Goal: Task Accomplishment & Management: Use online tool/utility

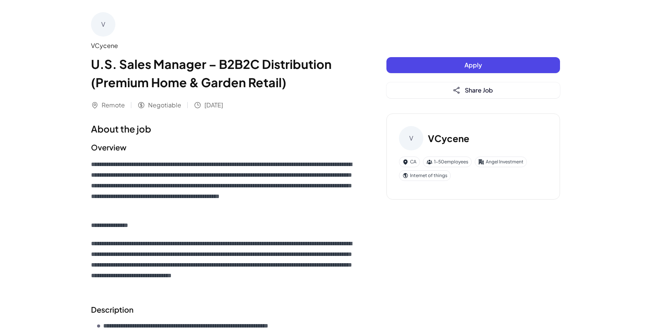
scroll to position [354, 0]
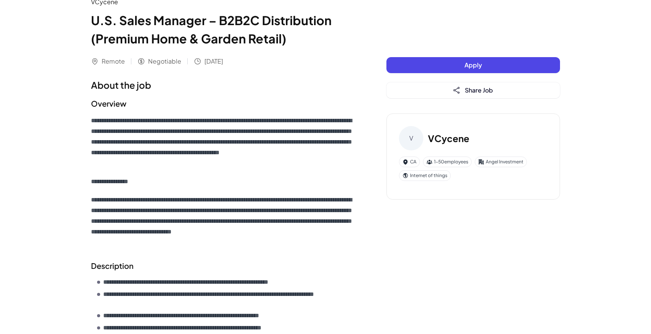
scroll to position [47, 0]
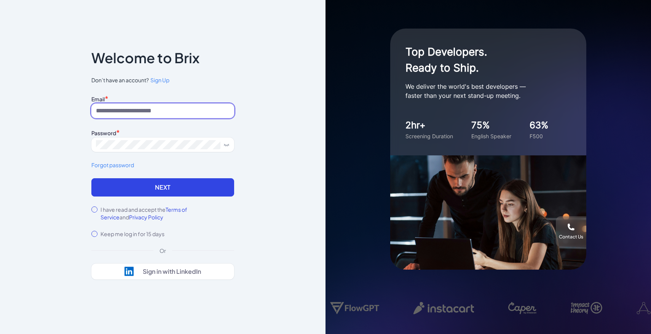
click at [162, 117] on input at bounding box center [162, 111] width 143 height 14
type input "**********"
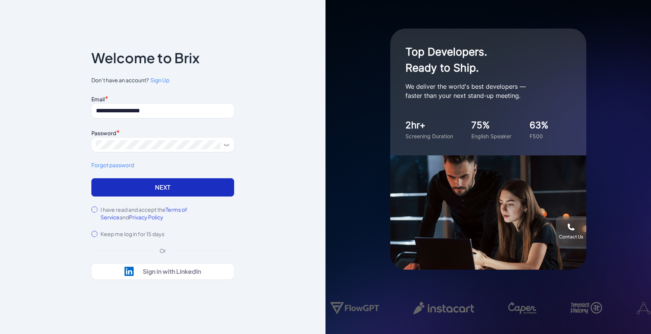
click at [209, 180] on button "Next" at bounding box center [162, 187] width 143 height 18
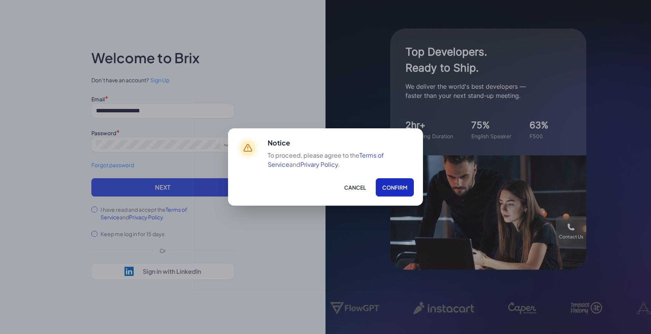
click at [392, 188] on button "Confirm" at bounding box center [395, 187] width 38 height 18
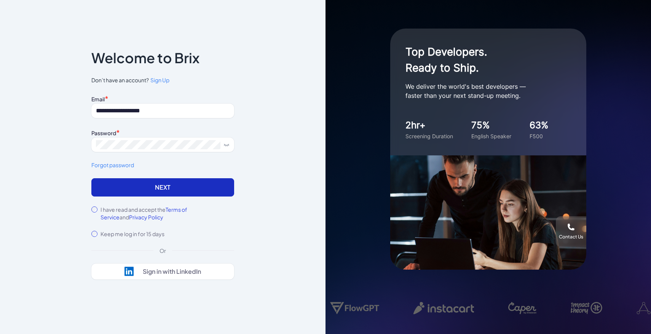
click at [222, 185] on button "Next" at bounding box center [162, 187] width 143 height 18
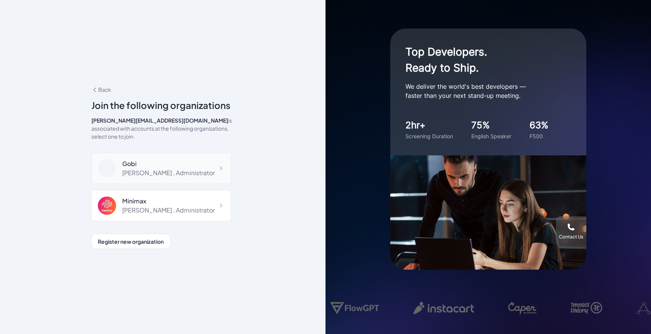
click at [163, 160] on div "Gobi" at bounding box center [168, 163] width 93 height 9
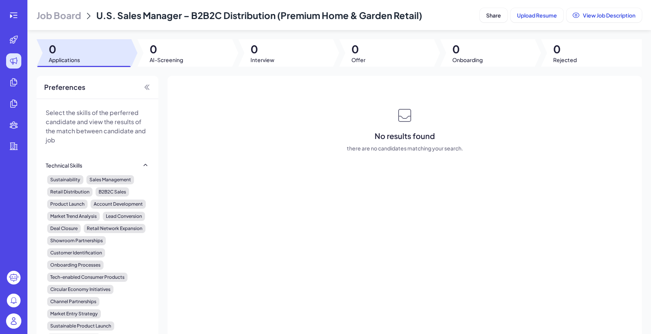
click at [18, 324] on img at bounding box center [13, 320] width 15 height 15
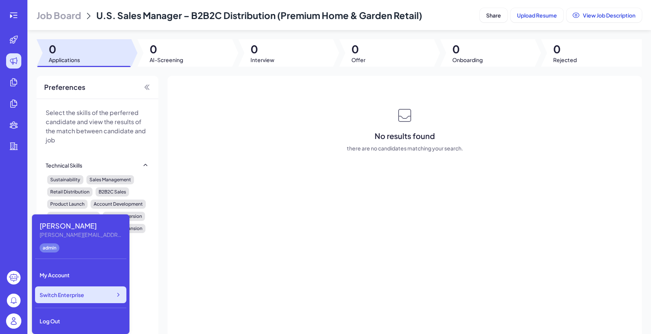
click at [61, 299] on div "Switch Enterprise" at bounding box center [80, 294] width 91 height 17
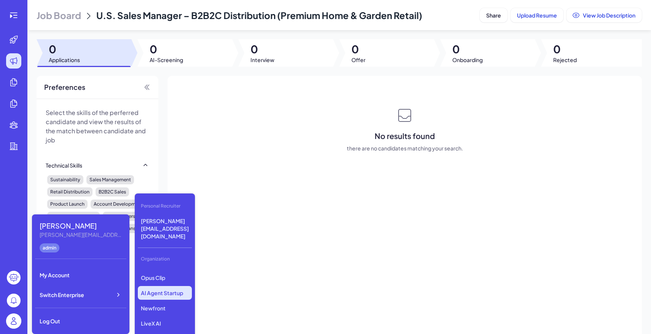
scroll to position [78, 0]
click at [169, 310] on p "LiveX AI" at bounding box center [165, 317] width 54 height 14
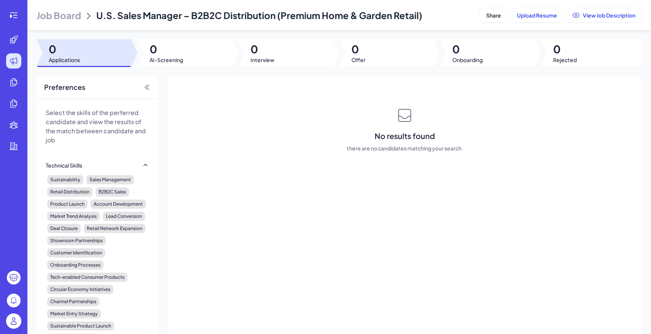
click at [73, 24] on header "Job Board U.S. Sales Manager – B2B2C Distribution (Premium Home & Garden Retail…" at bounding box center [339, 15] width 624 height 30
click at [55, 11] on span "Job Board" at bounding box center [59, 15] width 45 height 12
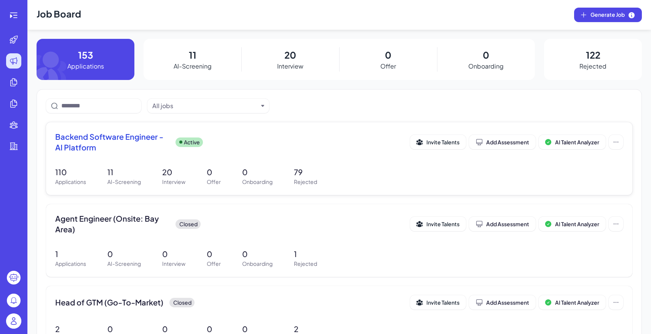
click at [219, 153] on div "Backend Software Engineer - AI Platform Active Invite Talents Add Assessment AI…" at bounding box center [339, 144] width 568 height 26
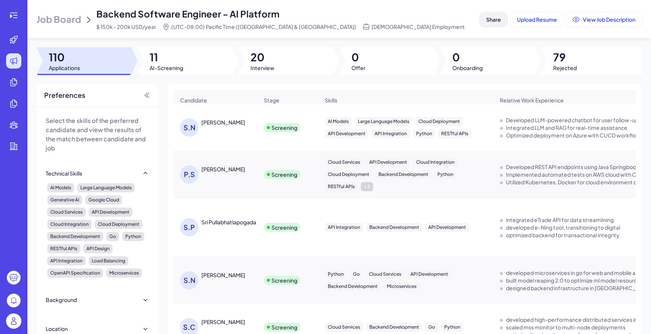
click at [490, 22] on span "Share" at bounding box center [493, 19] width 15 height 7
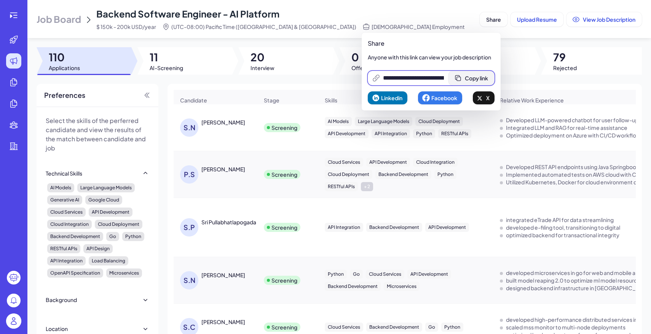
click at [478, 72] on button "Copy link" at bounding box center [472, 78] width 46 height 14
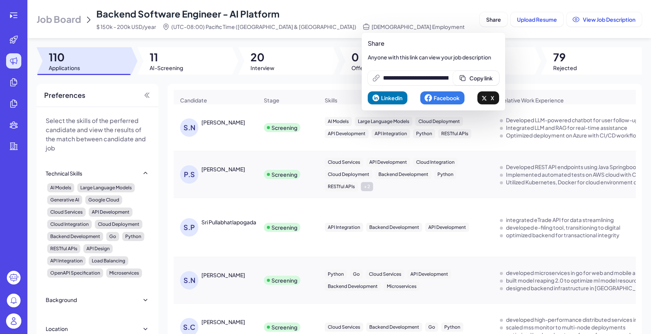
click at [366, 19] on div "Job Board Backend Software Engineer - AI Platform $ 150k - 200k USD/year (UTC-0…" at bounding box center [257, 19] width 440 height 23
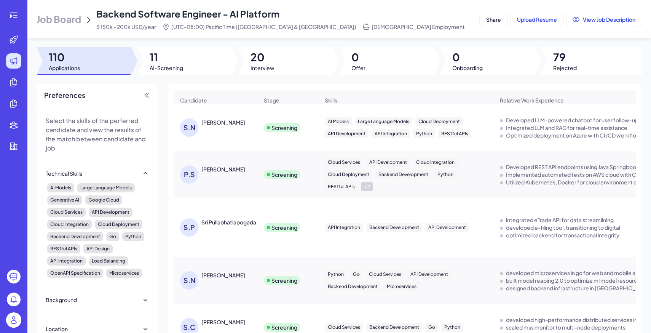
click at [68, 17] on span "Job Board" at bounding box center [59, 19] width 45 height 12
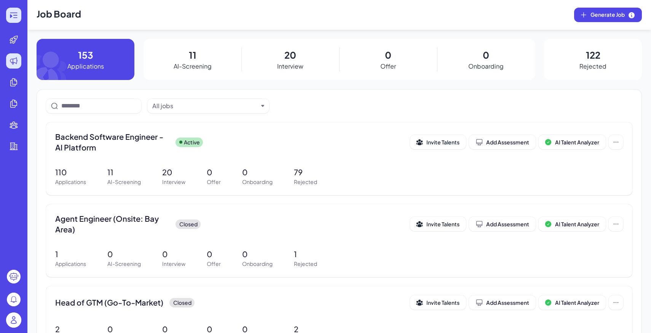
click at [12, 17] on icon at bounding box center [13, 15] width 9 height 9
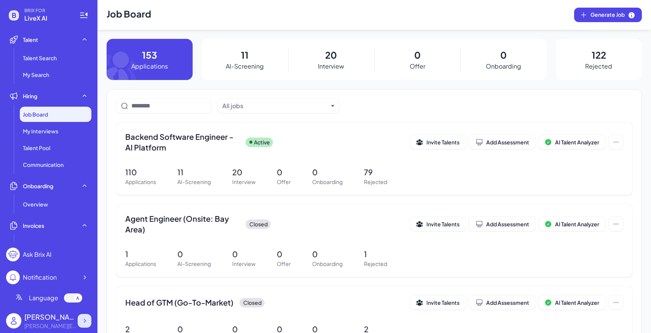
click at [82, 321] on icon at bounding box center [85, 321] width 8 height 8
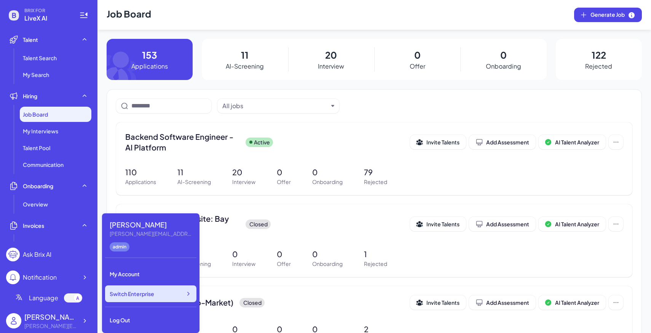
click at [143, 295] on span "Switch Enterprise" at bounding box center [132, 294] width 45 height 8
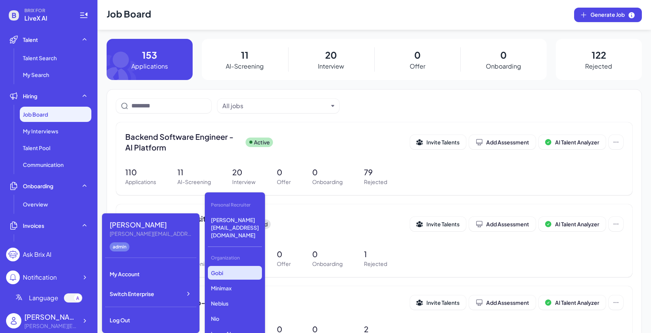
click at [224, 266] on p "Gobi" at bounding box center [235, 273] width 54 height 14
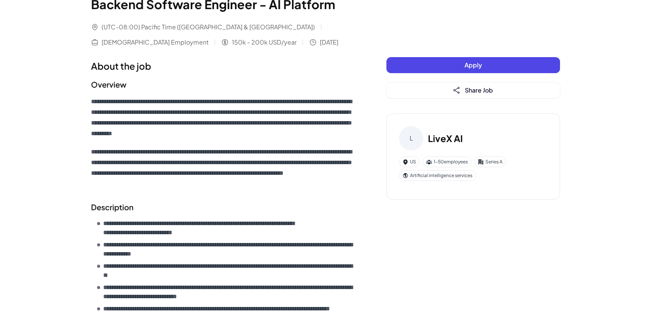
scroll to position [13, 0]
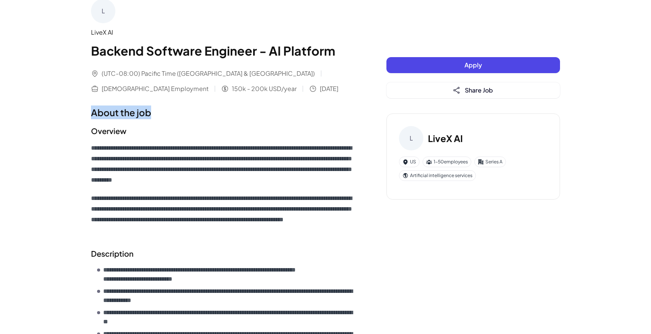
drag, startPoint x: 83, startPoint y: 112, endPoint x: 165, endPoint y: 118, distance: 82.1
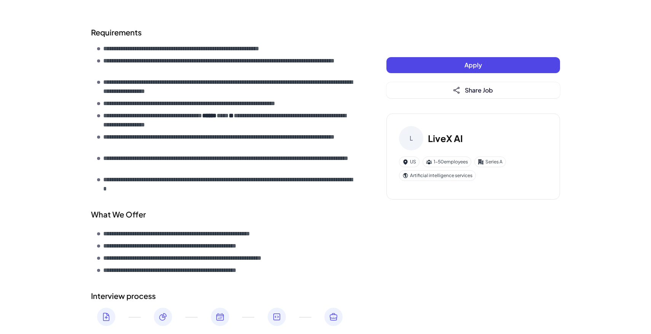
scroll to position [382, 0]
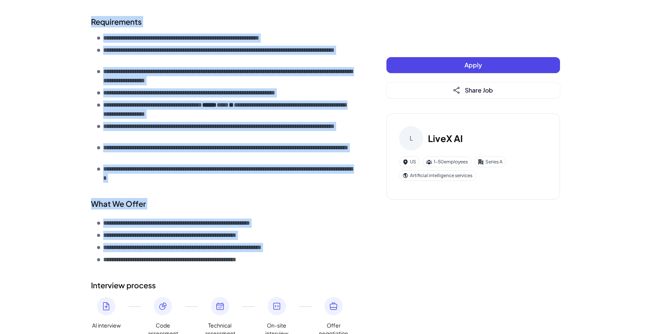
click at [280, 254] on ul "**********" at bounding box center [226, 242] width 259 height 46
click at [288, 264] on li "**********" at bounding box center [226, 259] width 259 height 9
copy div "**********"
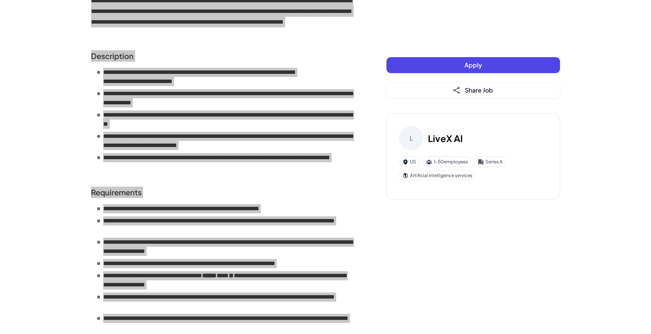
scroll to position [431, 0]
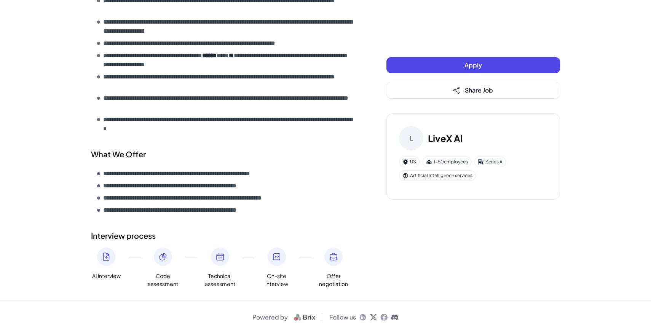
click at [342, 133] on p "**********" at bounding box center [229, 124] width 253 height 18
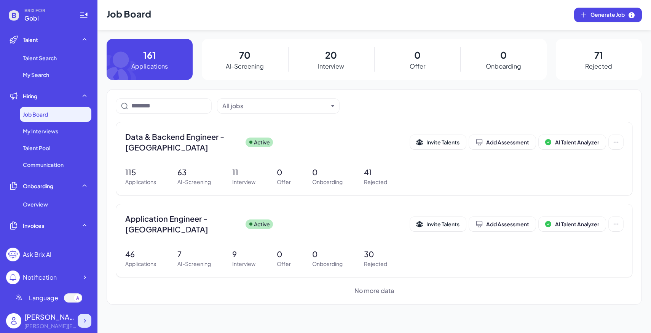
click at [90, 323] on div at bounding box center [85, 321] width 14 height 14
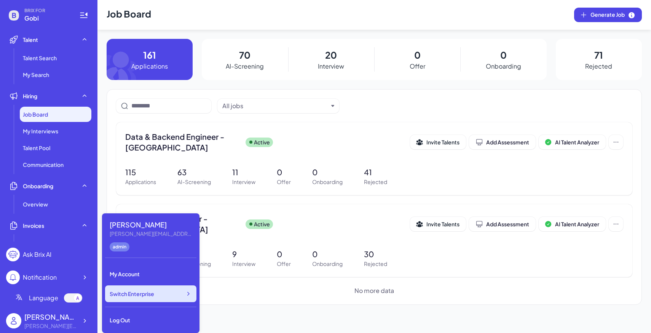
click at [167, 292] on div "Switch Enterprise" at bounding box center [150, 293] width 91 height 17
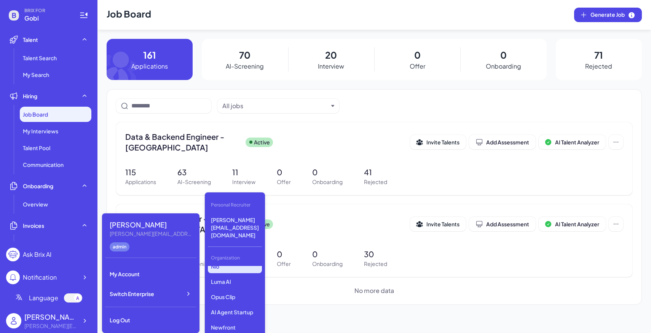
scroll to position [73, 0]
click at [230, 315] on p "LiveX AI" at bounding box center [235, 322] width 54 height 14
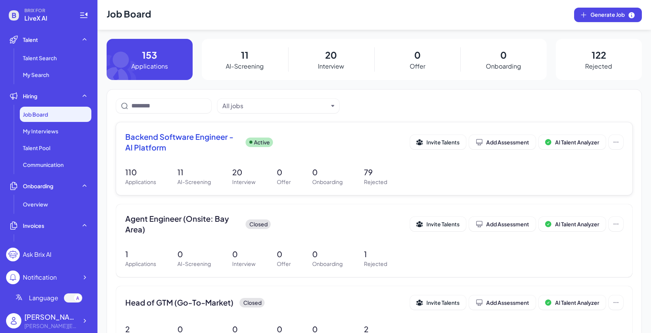
click at [249, 176] on p "20" at bounding box center [243, 171] width 23 height 11
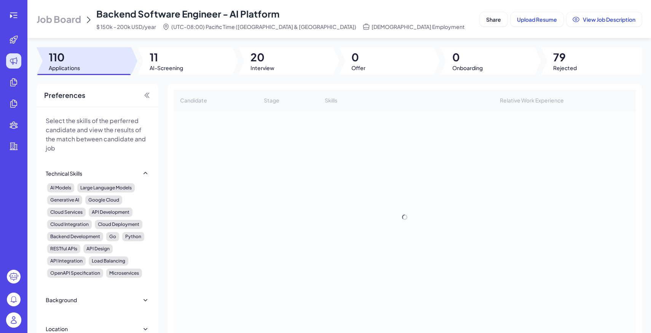
click at [289, 50] on div at bounding box center [285, 60] width 95 height 27
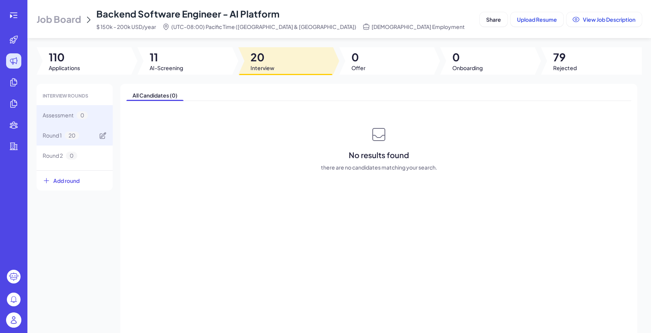
click at [90, 133] on div "Round 1 20" at bounding box center [75, 135] width 76 height 20
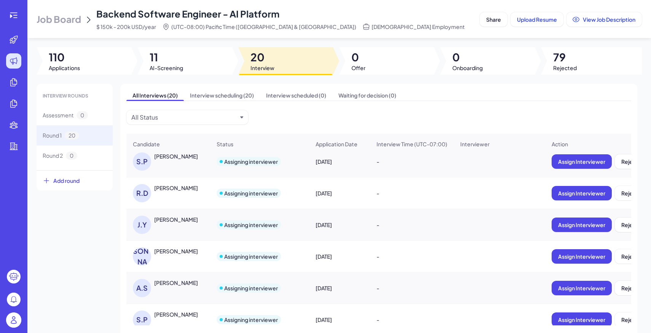
scroll to position [225, 0]
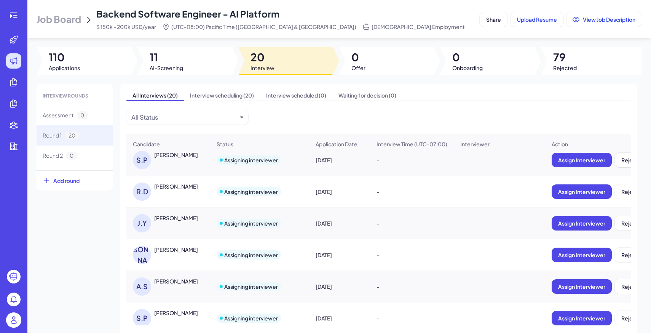
click at [182, 187] on div "[PERSON_NAME]" at bounding box center [176, 186] width 44 height 8
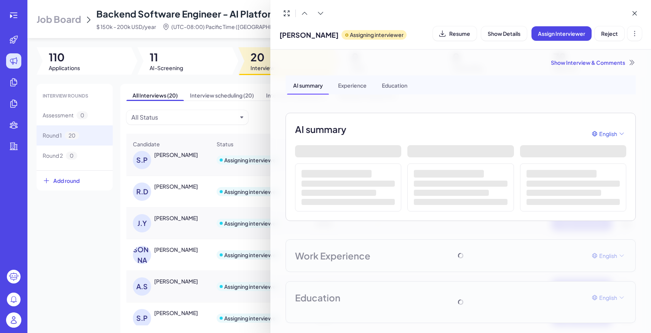
click at [598, 56] on div "Show Interview & Comments AI summary Experience Education AI summary English Wo…" at bounding box center [460, 191] width 369 height 283
click at [598, 61] on div "Show Interview & Comments" at bounding box center [461, 63] width 350 height 8
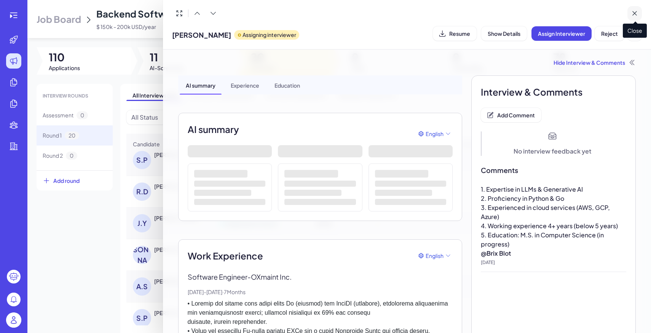
click at [637, 10] on icon at bounding box center [635, 14] width 8 height 8
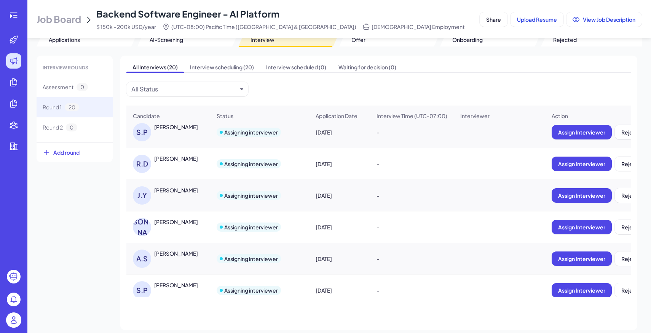
scroll to position [217, 0]
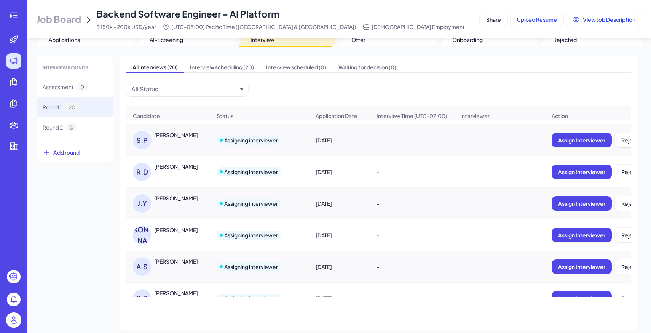
click at [172, 200] on div "[PERSON_NAME]" at bounding box center [176, 198] width 44 height 8
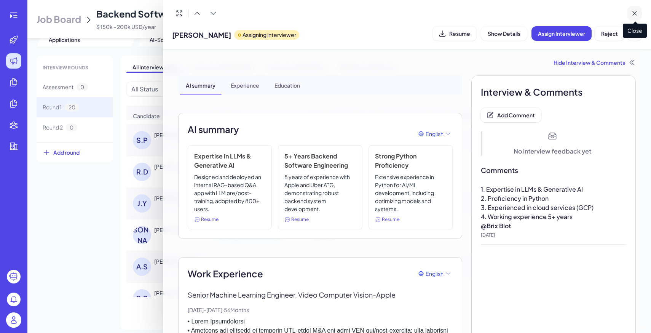
click at [636, 14] on icon at bounding box center [635, 14] width 8 height 8
